Goal: Task Accomplishment & Management: Manage account settings

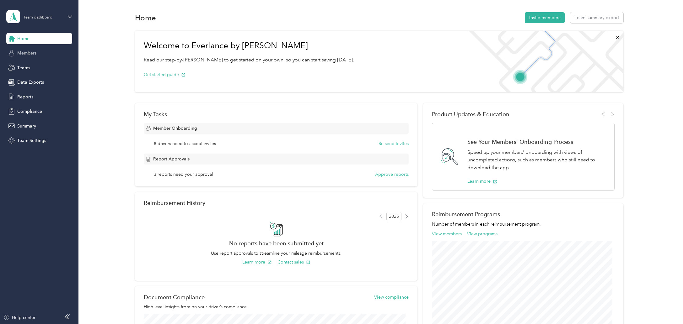
click at [27, 51] on span "Members" at bounding box center [26, 53] width 19 height 7
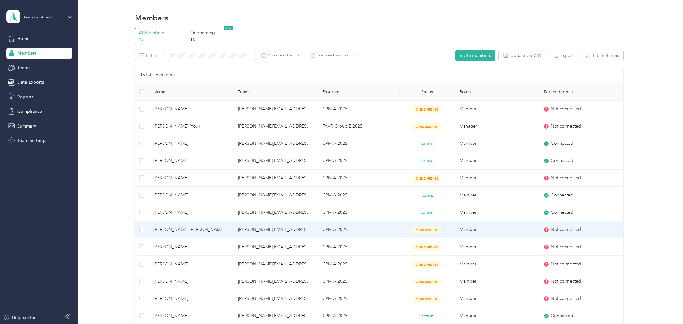
click at [557, 227] on span "Not connected" at bounding box center [566, 229] width 30 height 7
